Goal: Information Seeking & Learning: Learn about a topic

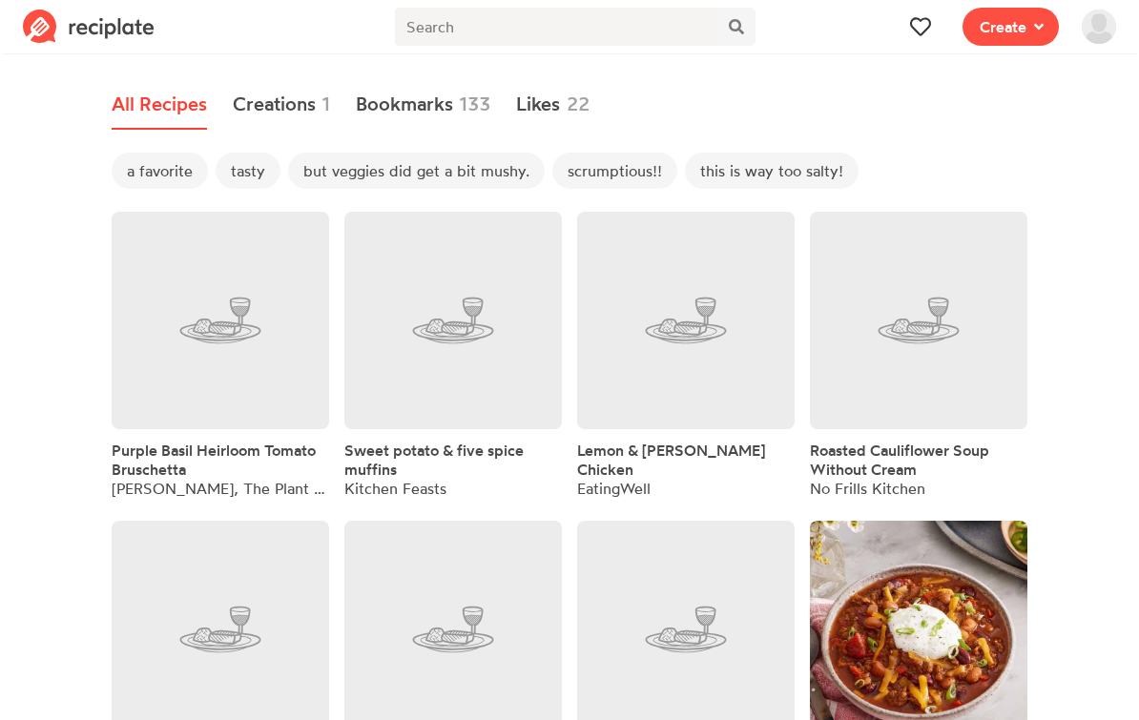
scroll to position [10125, 0]
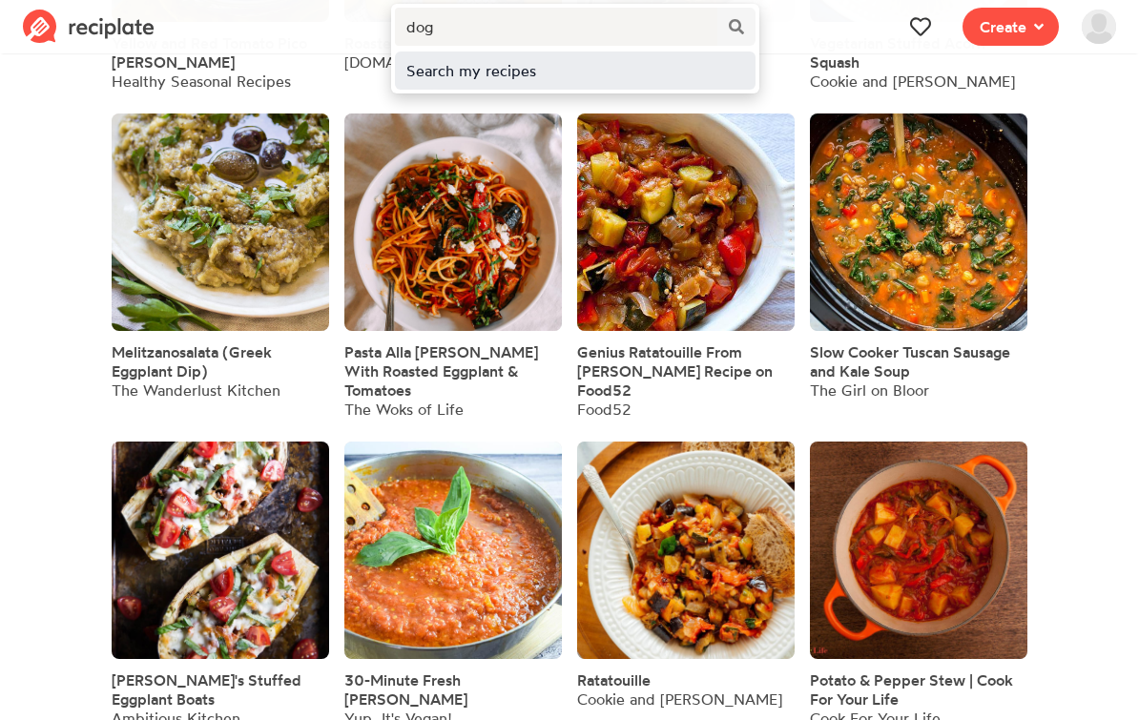
type input "dog"
click at [530, 77] on div "Search my recipes" at bounding box center [575, 70] width 338 height 23
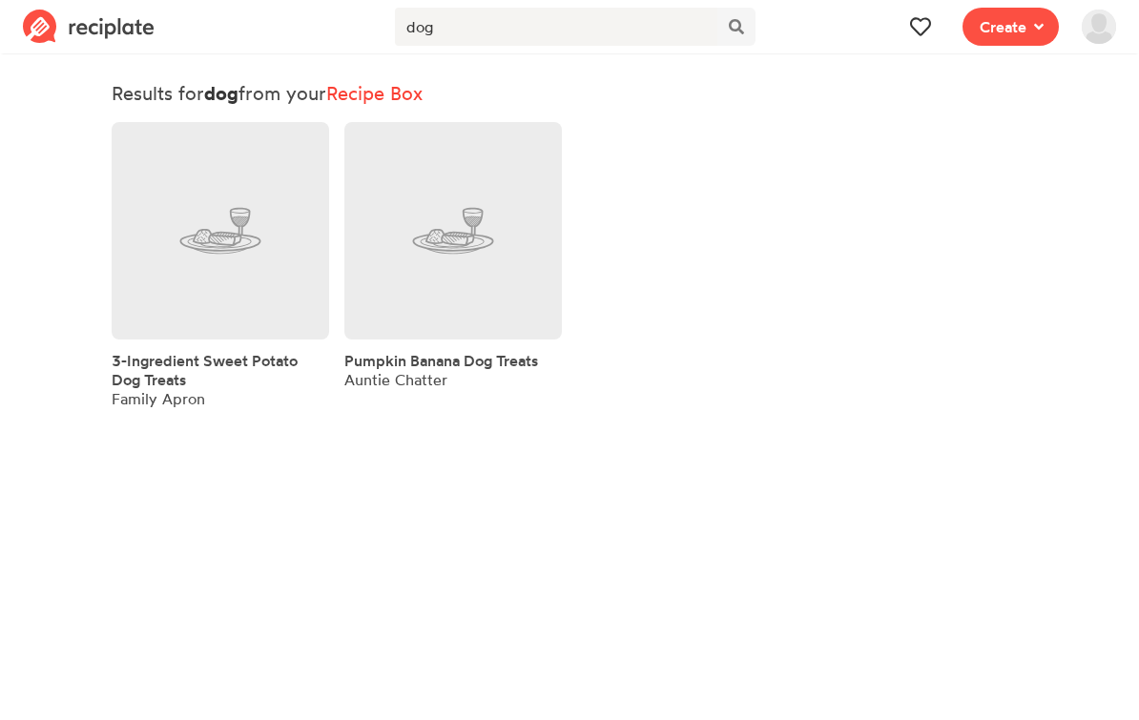
click at [447, 368] on span "Pumpkin Banana Dog Treats" at bounding box center [441, 360] width 194 height 19
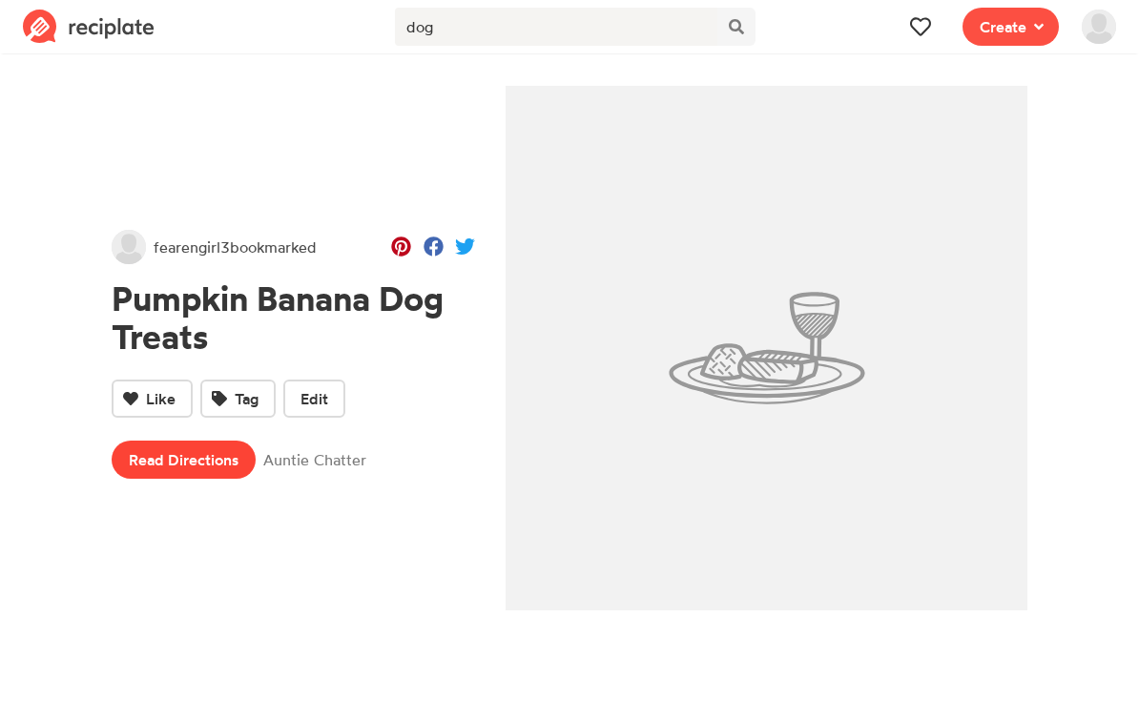
click at [227, 457] on link "Read Directions" at bounding box center [184, 460] width 144 height 38
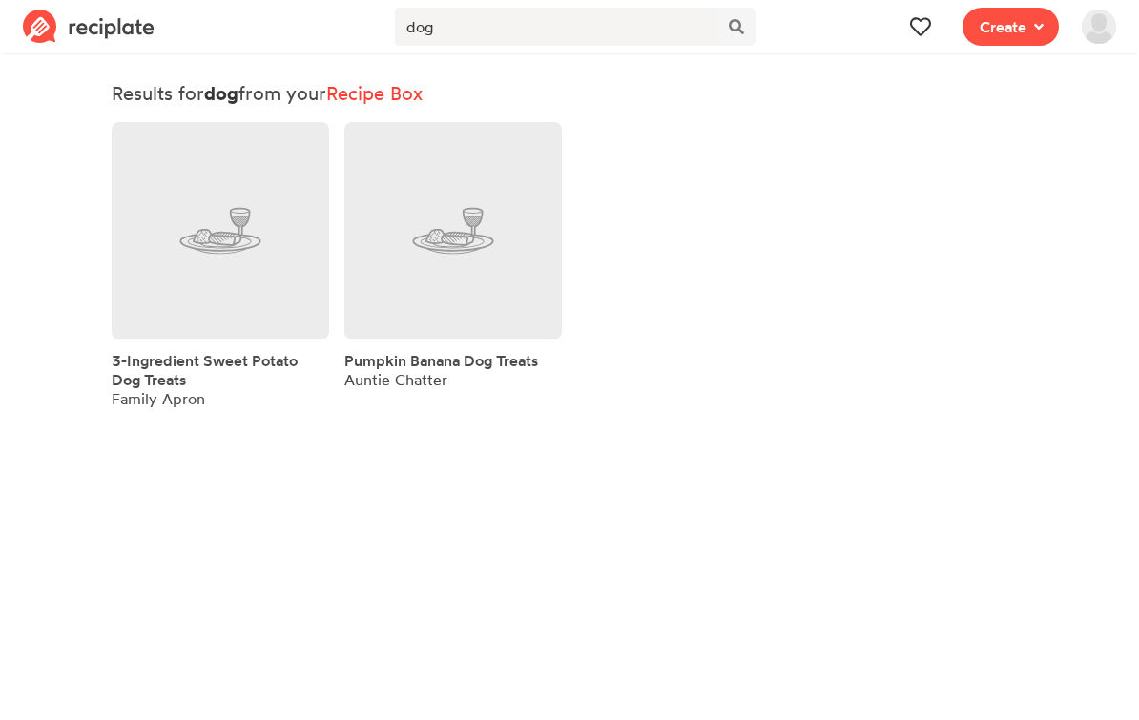
click at [281, 357] on span "3-Ingredient Sweet Potato Dog Treats" at bounding box center [205, 370] width 186 height 38
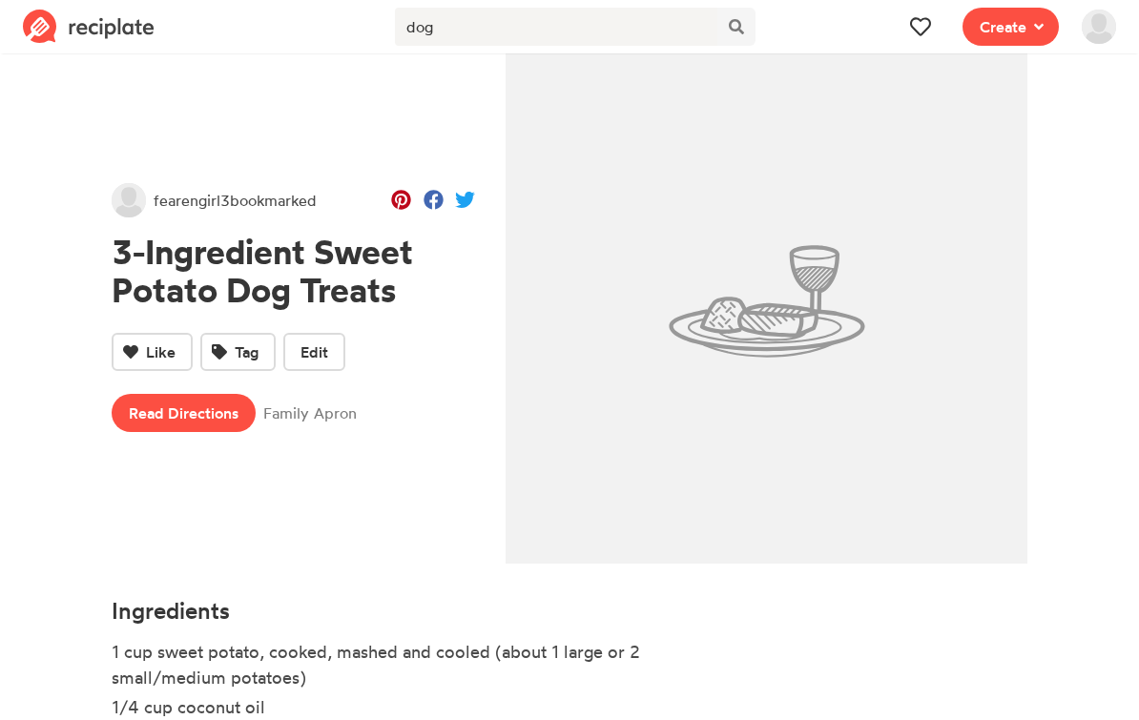
scroll to position [86, 0]
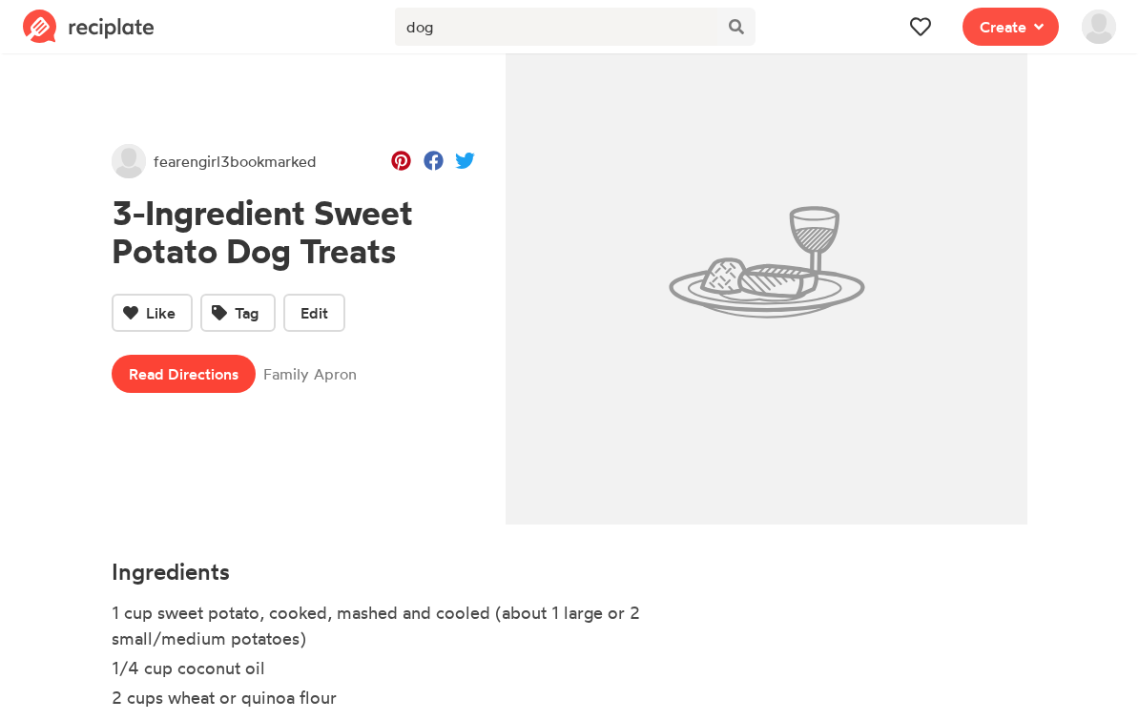
click at [216, 373] on link "Read Directions" at bounding box center [184, 374] width 144 height 38
